Goal: Use online tool/utility: Utilize a website feature to perform a specific function

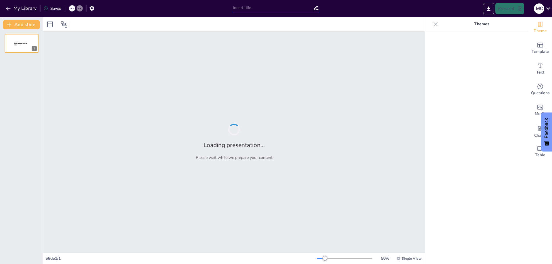
type input "UGEL Condesuyos"
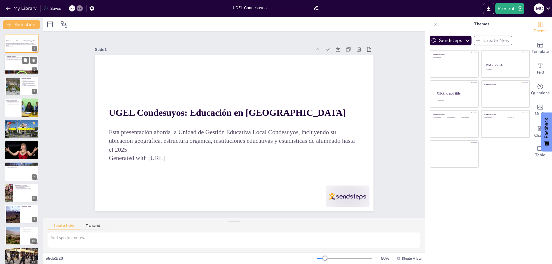
click at [14, 63] on div at bounding box center [21, 65] width 34 height 20
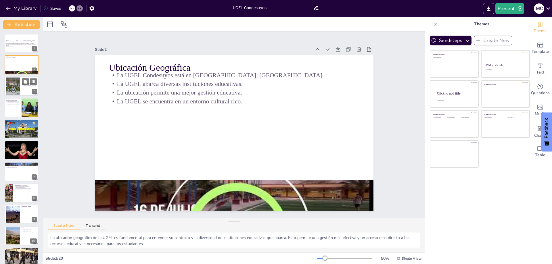
click at [19, 87] on div at bounding box center [13, 86] width 32 height 18
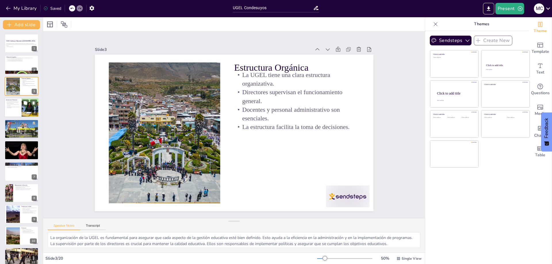
click at [11, 113] on div at bounding box center [21, 108] width 34 height 20
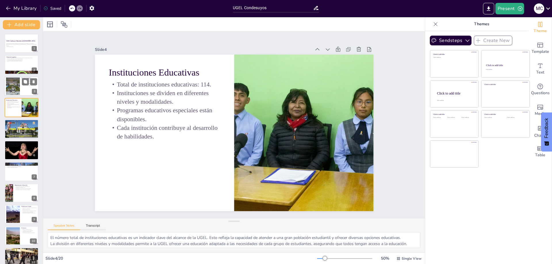
click at [12, 89] on div at bounding box center [13, 86] width 32 height 18
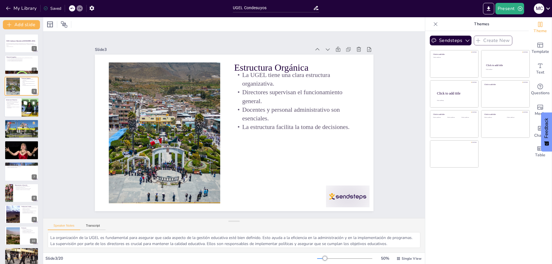
click at [13, 108] on p "Cada institución contribuye al desarrollo de habilidades." at bounding box center [13, 107] width 14 height 2
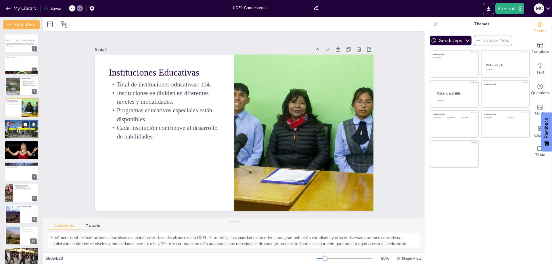
click at [14, 127] on div at bounding box center [21, 129] width 34 height 21
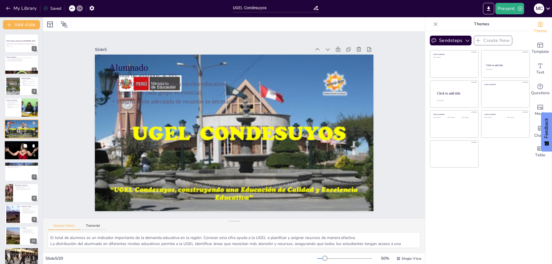
click at [14, 151] on div at bounding box center [21, 150] width 34 height 26
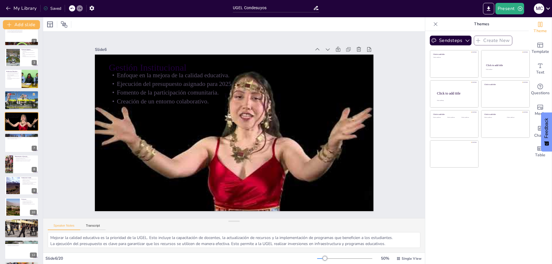
scroll to position [30, 0]
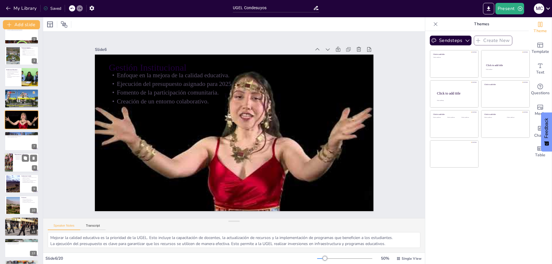
click at [10, 164] on div at bounding box center [8, 163] width 34 height 20
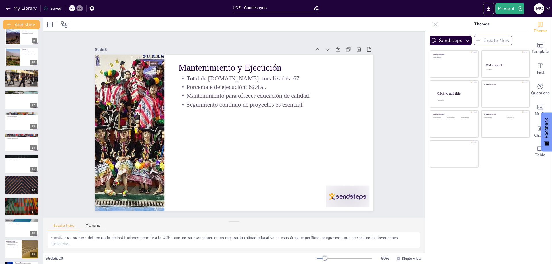
scroll to position [200, 0]
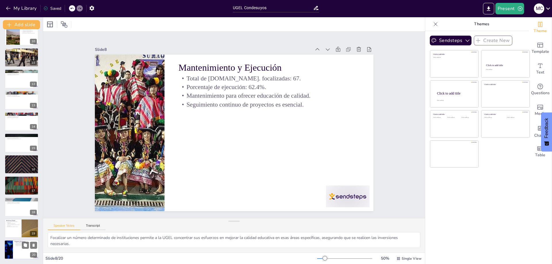
click at [16, 252] on div at bounding box center [21, 250] width 34 height 20
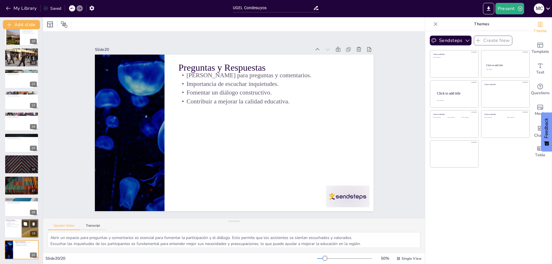
click at [9, 227] on p "Educación como esfuerzo colectivo." at bounding box center [13, 226] width 14 height 1
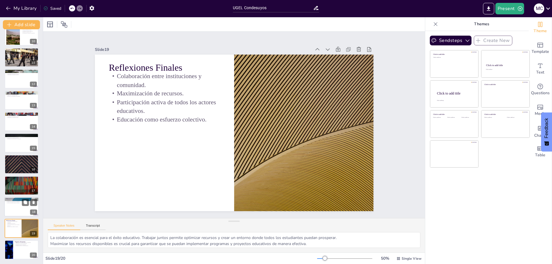
click at [12, 205] on div at bounding box center [21, 207] width 34 height 20
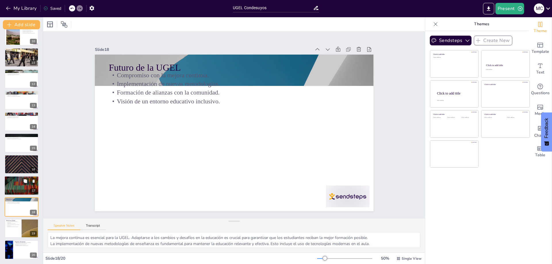
click at [13, 183] on div at bounding box center [21, 186] width 34 height 20
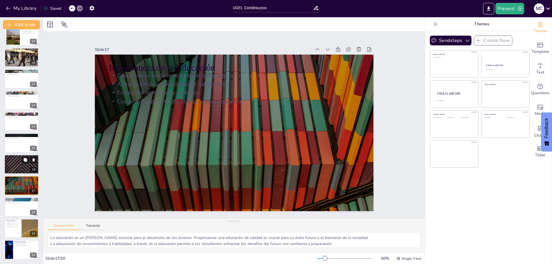
click at [12, 166] on div at bounding box center [21, 165] width 34 height 20
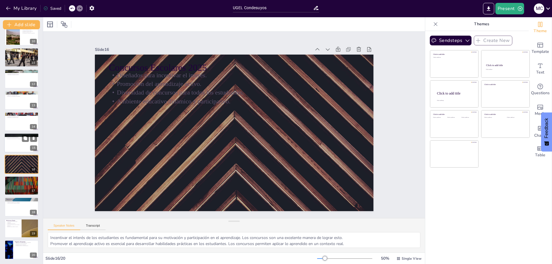
click at [13, 145] on div at bounding box center [21, 143] width 34 height 20
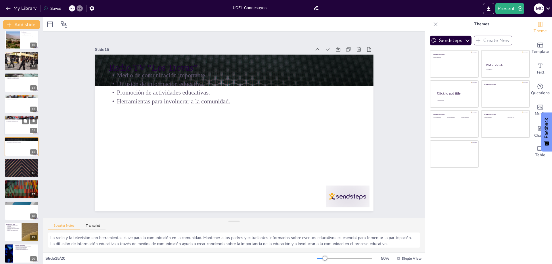
click at [11, 128] on div at bounding box center [21, 125] width 34 height 20
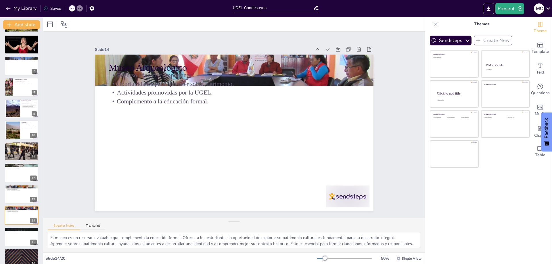
scroll to position [102, 0]
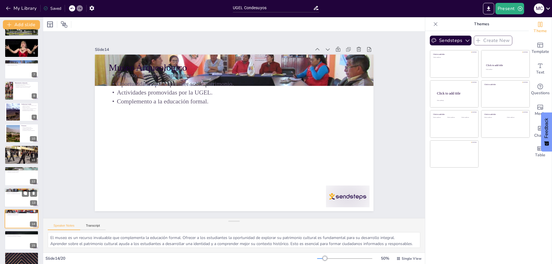
click at [11, 193] on p "Involucrar a los estudiantes en actividades." at bounding box center [21, 193] width 31 height 1
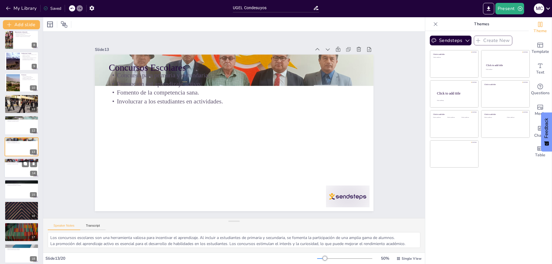
click at [18, 167] on div at bounding box center [21, 168] width 34 height 20
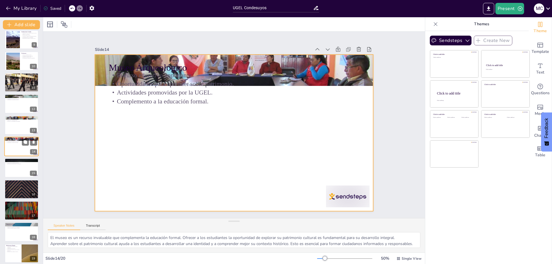
click at [19, 149] on div at bounding box center [21, 147] width 34 height 20
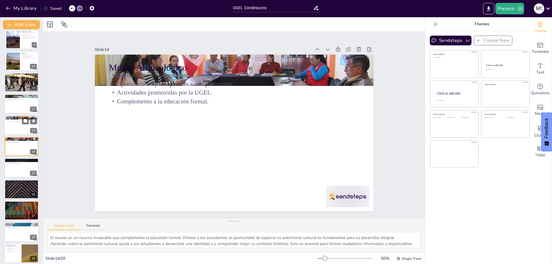
click at [20, 128] on div at bounding box center [21, 125] width 34 height 20
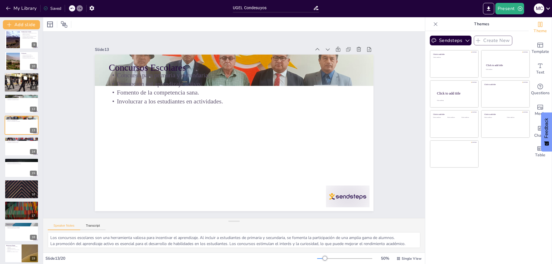
scroll to position [153, 0]
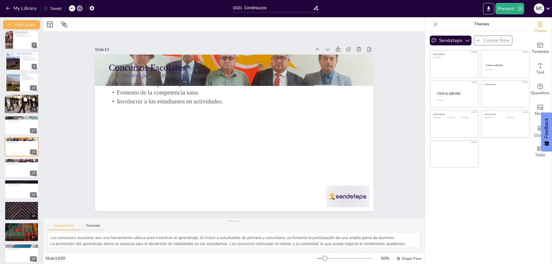
click at [14, 107] on div at bounding box center [21, 104] width 34 height 26
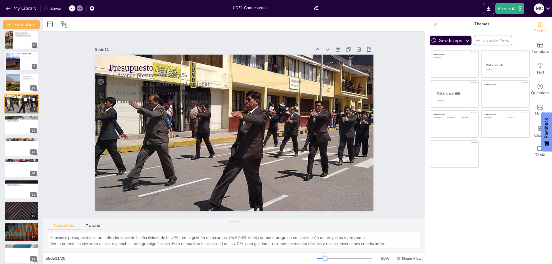
scroll to position [110, 0]
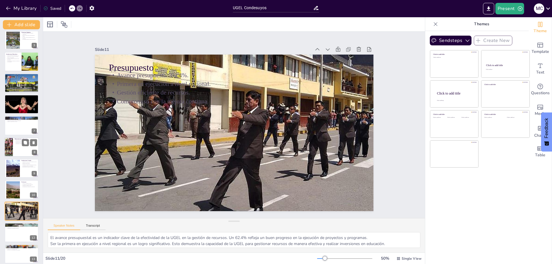
click at [14, 144] on div at bounding box center [21, 147] width 34 height 20
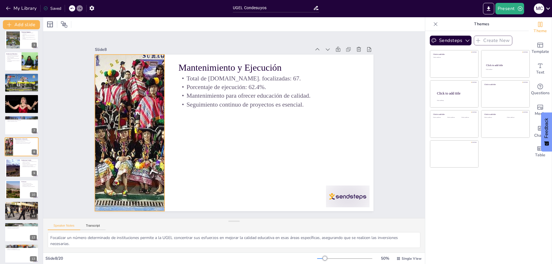
click at [149, 135] on div at bounding box center [132, 100] width 313 height 235
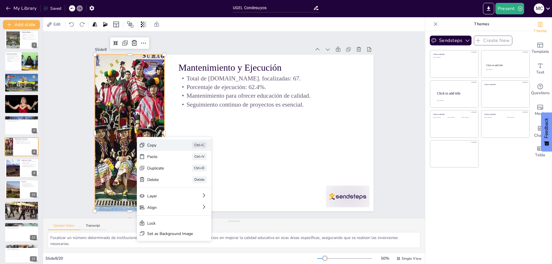
click at [180, 164] on div "Copy" at bounding box center [194, 169] width 29 height 11
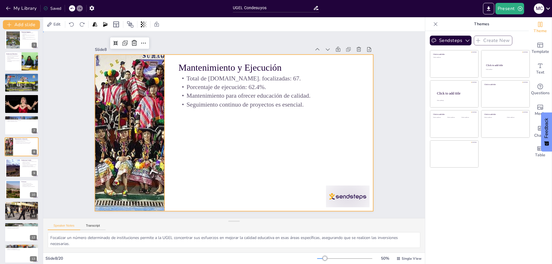
click at [208, 129] on div at bounding box center [232, 132] width 305 height 211
click at [22, 132] on div at bounding box center [21, 126] width 34 height 20
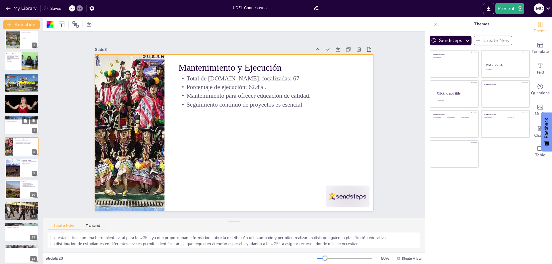
scroll to position [25, 0]
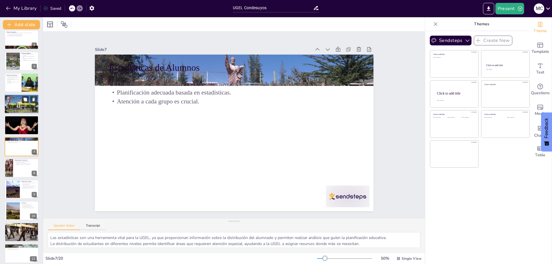
click at [16, 108] on div at bounding box center [21, 104] width 34 height 21
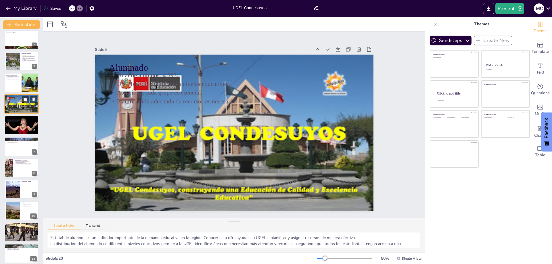
scroll to position [0, 0]
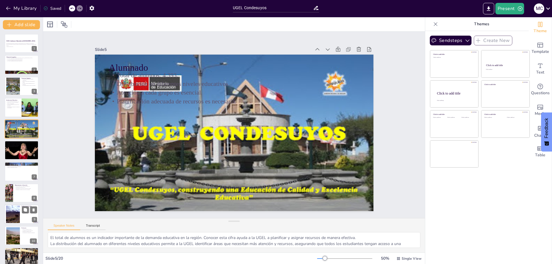
click at [20, 223] on div at bounding box center [12, 215] width 27 height 18
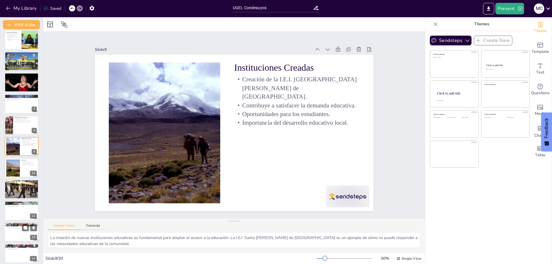
click at [17, 235] on div at bounding box center [21, 232] width 34 height 20
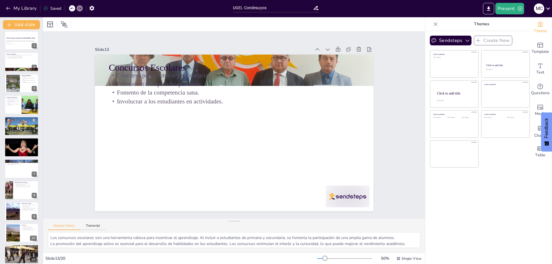
scroll to position [0, 0]
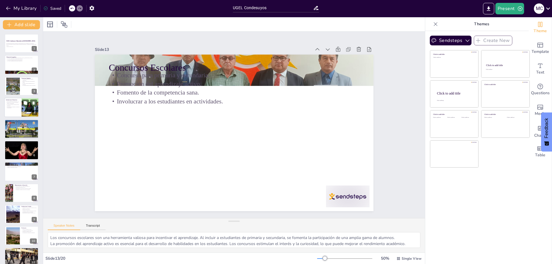
click at [21, 109] on div at bounding box center [21, 108] width 34 height 20
type textarea "El número total de instituciones educativas es un indicador clave del alcance d…"
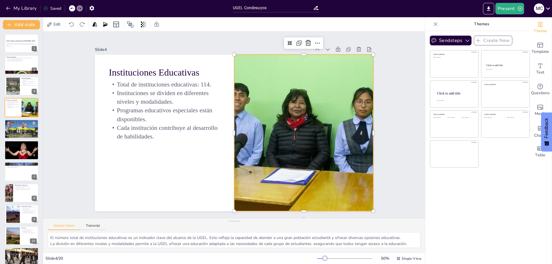
click at [255, 125] on div at bounding box center [300, 147] width 263 height 202
click at [310, 123] on div at bounding box center [280, 178] width 280 height 274
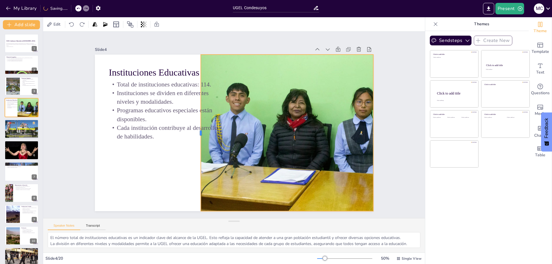
drag, startPoint x: 229, startPoint y: 130, endPoint x: 196, endPoint y: 127, distance: 33.4
click at [196, 127] on div at bounding box center [197, 125] width 37 height 154
drag, startPoint x: 369, startPoint y: 131, endPoint x: 397, endPoint y: 130, distance: 28.8
click at [396, 130] on div at bounding box center [398, 150] width 21 height 156
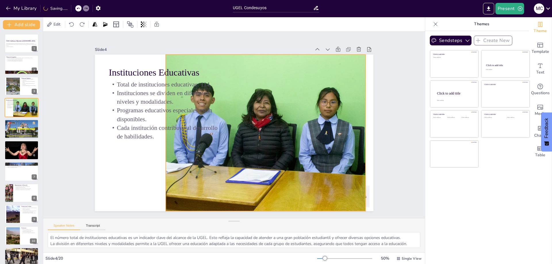
drag, startPoint x: 326, startPoint y: 124, endPoint x: 301, endPoint y: 124, distance: 24.4
click at [301, 124] on div at bounding box center [264, 143] width 272 height 222
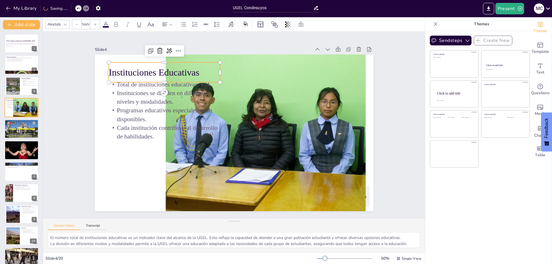
type input "48"
click at [139, 74] on p "Instituciones Educativas" at bounding box center [176, 59] width 111 height 36
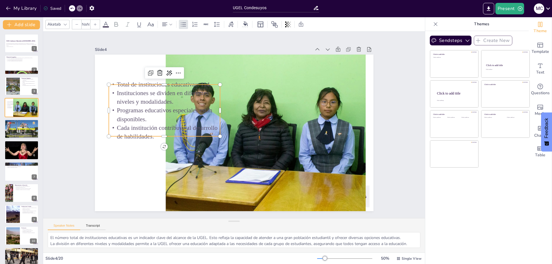
type input "32"
click at [154, 85] on p "Total de instituciones educativas: 114." at bounding box center [201, 51] width 95 height 72
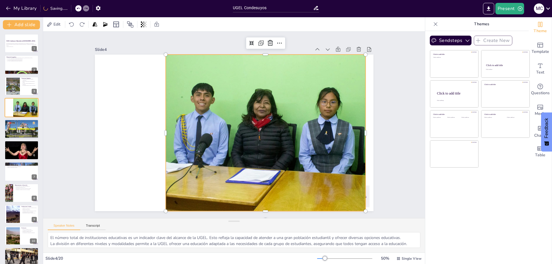
drag, startPoint x: 227, startPoint y: 93, endPoint x: 233, endPoint y: 95, distance: 5.9
click at [227, 93] on div at bounding box center [264, 143] width 272 height 222
click at [383, 110] on div "Slide 1 UGEL Condesuyos: Educación en Chuquibamba Esta presentación aborda la U…" at bounding box center [233, 125] width 327 height 204
